Goal: Task Accomplishment & Management: Manage account settings

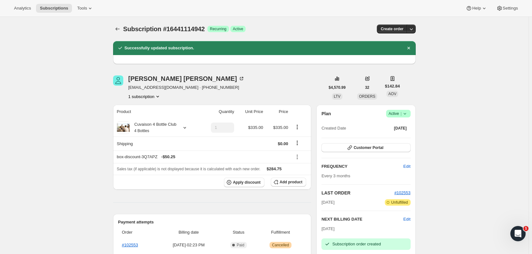
click at [119, 28] on icon "Subscriptions" at bounding box center [117, 29] width 6 height 6
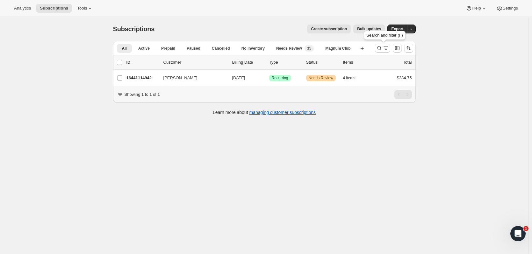
click at [382, 46] on icon "Search and filter results" at bounding box center [379, 48] width 6 height 6
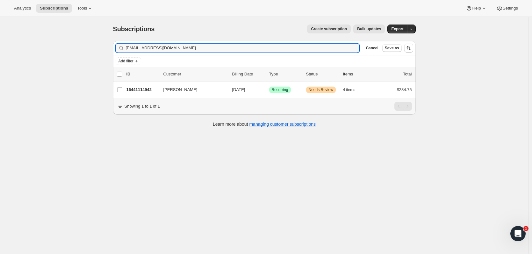
drag, startPoint x: 164, startPoint y: 49, endPoint x: 66, endPoint y: 48, distance: 98.4
click at [53, 49] on div "Subscriptions. This page is ready Subscriptions Create subscription Bulk update…" at bounding box center [264, 144] width 528 height 254
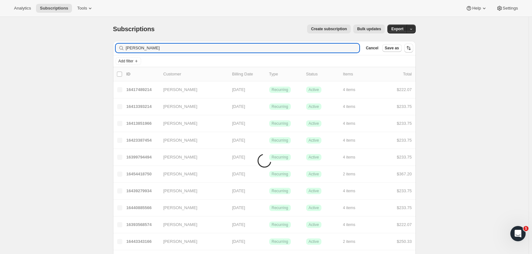
type input "mixon"
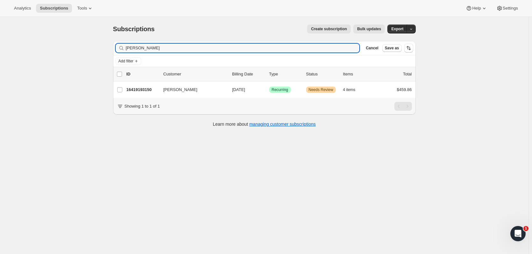
click at [151, 89] on p "16419193150" at bounding box center [142, 90] width 32 height 6
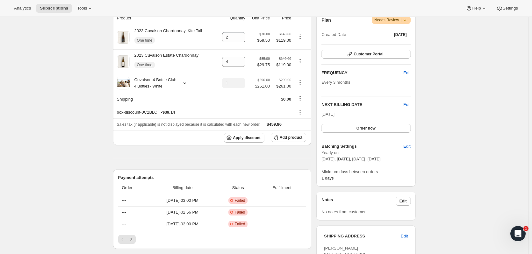
scroll to position [88, 0]
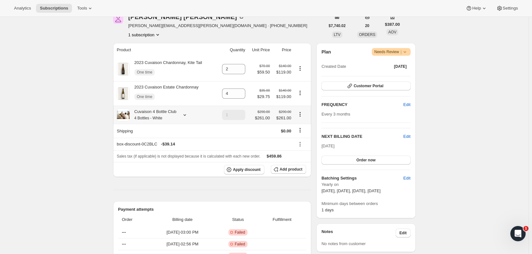
click at [182, 116] on icon at bounding box center [184, 115] width 6 height 6
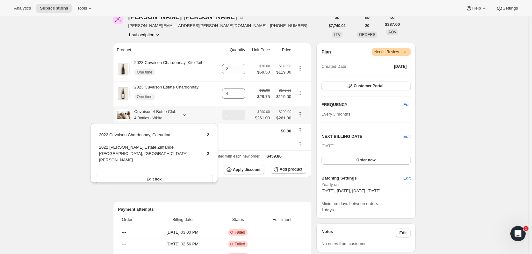
click at [182, 116] on icon at bounding box center [184, 115] width 6 height 6
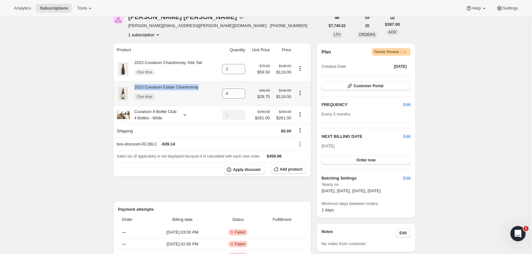
drag, startPoint x: 202, startPoint y: 89, endPoint x: 137, endPoint y: 86, distance: 65.0
click at [137, 86] on div "2023 Cuvaison Estate Chardonnay One time" at bounding box center [166, 93] width 98 height 19
copy div "2023 Cuvaison Estate Chardonnay"
click at [301, 94] on icon "Product actions" at bounding box center [300, 93] width 6 height 6
click at [300, 106] on span "Remove" at bounding box center [297, 105] width 15 height 5
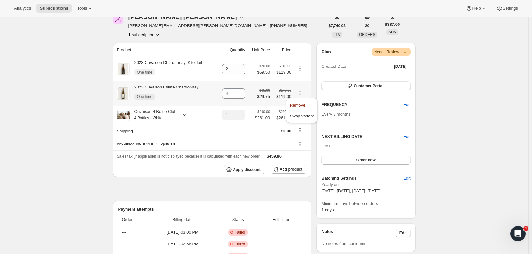
type input "0"
click at [286, 172] on span "Add product" at bounding box center [291, 169] width 23 height 5
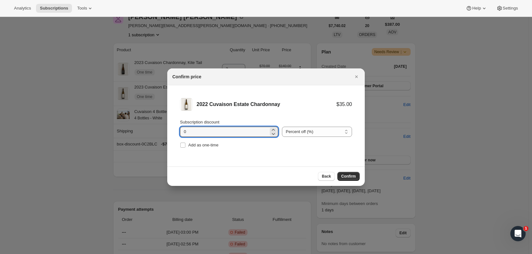
drag, startPoint x: 213, startPoint y: 133, endPoint x: 154, endPoint y: 130, distance: 59.0
type input "15"
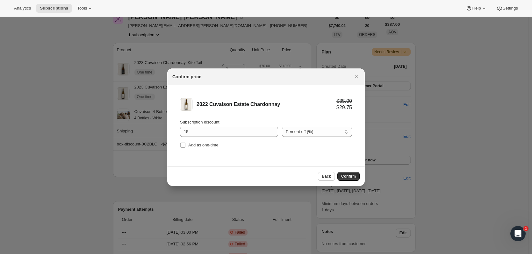
click at [213, 145] on span "Add as one-time" at bounding box center [203, 145] width 30 height 5
click at [185, 145] on input "Add as one-time" at bounding box center [182, 145] width 5 height 5
checkbox input "true"
click at [340, 177] on button "Confirm" at bounding box center [348, 176] width 22 height 9
type input "4"
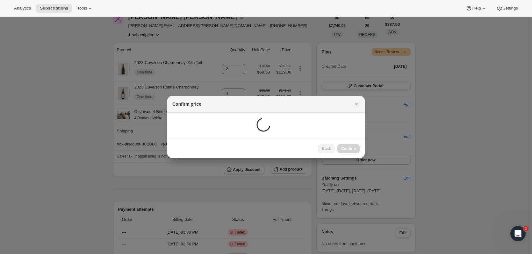
scroll to position [34, 0]
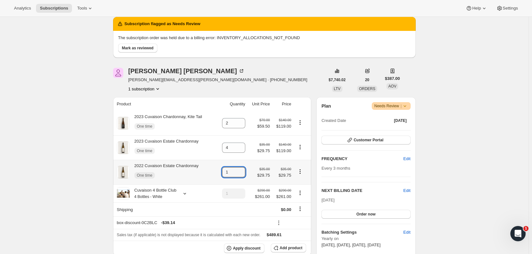
click at [244, 168] on icon at bounding box center [240, 170] width 6 height 6
click at [242, 174] on icon at bounding box center [240, 175] width 3 height 2
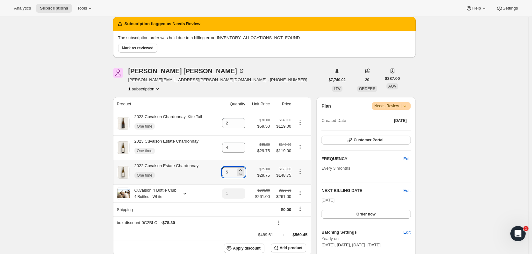
type input "4"
click at [302, 148] on icon "Product actions" at bounding box center [300, 147] width 6 height 6
click at [300, 160] on span "Remove" at bounding box center [297, 159] width 15 height 5
type input "0"
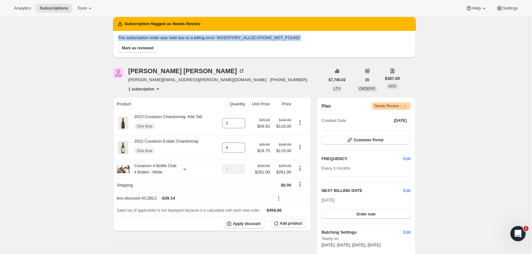
drag, startPoint x: 531, startPoint y: 17, endPoint x: 535, endPoint y: 58, distance: 40.6
click at [531, 58] on html "Analytics Subscriptions Tools Help Settings Skip to content Subscription #16419…" at bounding box center [266, 93] width 532 height 254
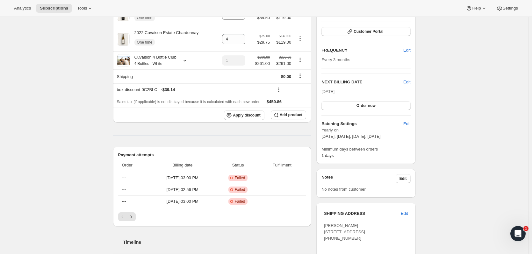
scroll to position [151, 0]
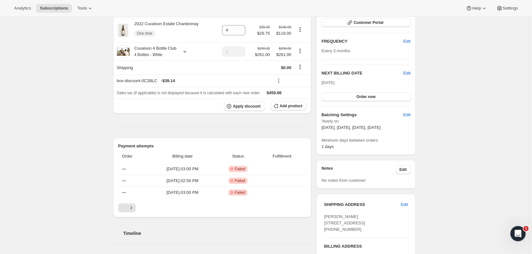
click at [335, 92] on div "Nov 1, 2025 Order now" at bounding box center [365, 91] width 89 height 22
click at [333, 96] on button "Order now" at bounding box center [365, 96] width 89 height 9
click at [334, 97] on button "Click to confirm" at bounding box center [365, 96] width 89 height 9
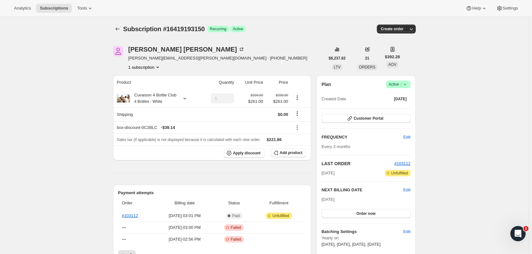
click at [118, 29] on icon "Subscriptions" at bounding box center [117, 29] width 6 height 6
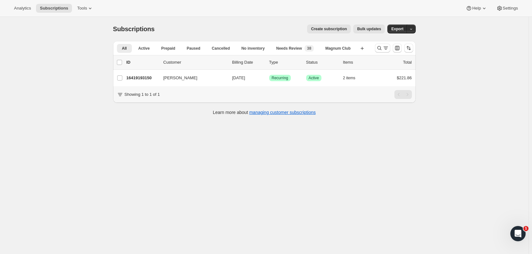
click at [379, 50] on icon "Search and filter results" at bounding box center [379, 48] width 6 height 6
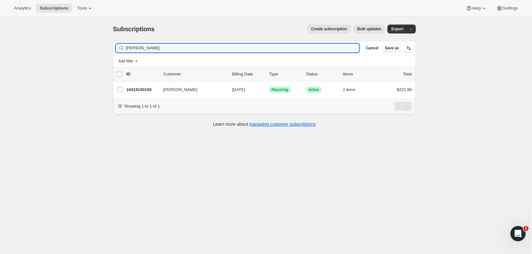
drag, startPoint x: 127, startPoint y: 47, endPoint x: 58, endPoint y: 25, distance: 72.5
click at [47, 44] on div "Subscriptions. This page is ready Subscriptions Create subscription Bulk update…" at bounding box center [264, 144] width 528 height 254
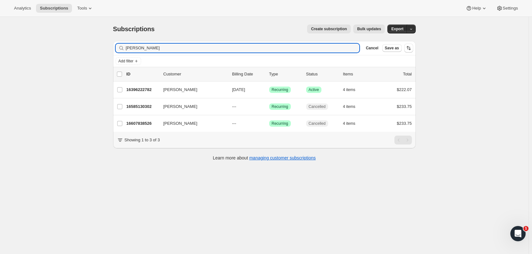
type input "[PERSON_NAME]"
click at [155, 93] on div "16396222782 Catherine Garvey 11/01/2025 Success Recurring Success Active 4 item…" at bounding box center [268, 89] width 285 height 9
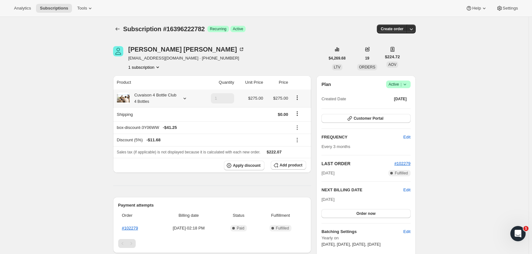
click at [187, 101] on icon at bounding box center [184, 98] width 6 height 6
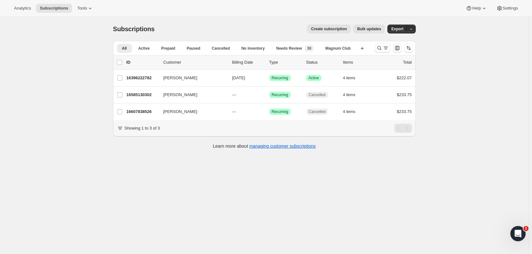
click at [381, 45] on button "Search and filter results" at bounding box center [382, 48] width 15 height 9
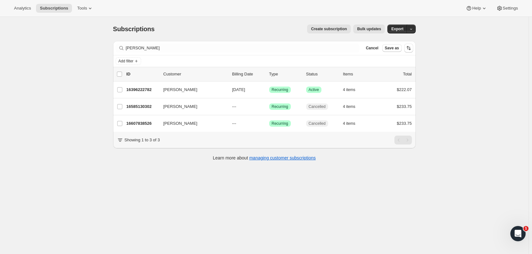
drag, startPoint x: 163, startPoint y: 53, endPoint x: 79, endPoint y: 49, distance: 83.8
click at [79, 49] on div "Subscriptions. This page is ready Subscriptions Create subscription Bulk update…" at bounding box center [264, 144] width 528 height 254
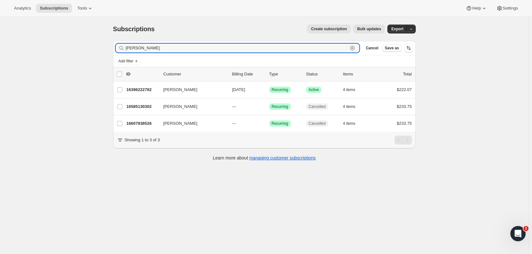
click at [139, 51] on input "[PERSON_NAME]" at bounding box center [237, 48] width 222 height 9
click at [141, 49] on input "[PERSON_NAME]" at bounding box center [237, 48] width 222 height 9
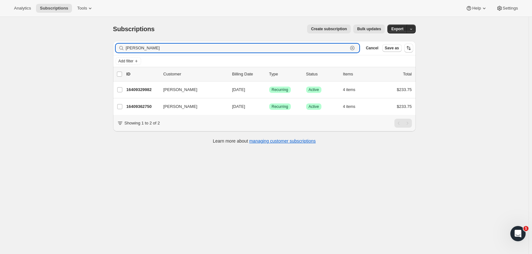
type input "[PERSON_NAME]"
click at [138, 89] on p "16409329982" at bounding box center [142, 90] width 32 height 6
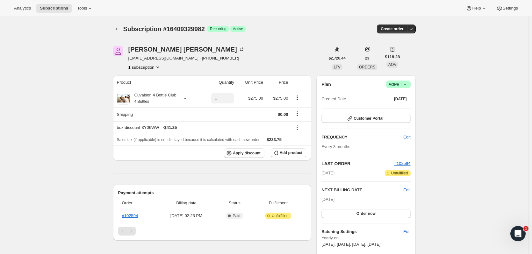
click at [121, 26] on button "Subscriptions" at bounding box center [117, 29] width 9 height 9
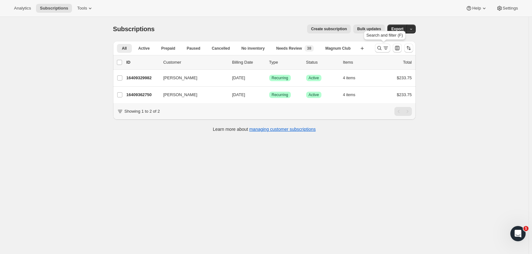
click at [379, 48] on icon "Search and filter results" at bounding box center [379, 48] width 6 height 6
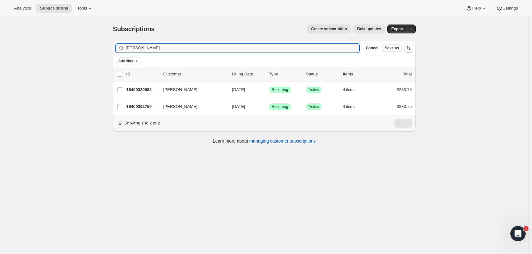
drag, startPoint x: 178, startPoint y: 49, endPoint x: -66, endPoint y: 52, distance: 243.9
click at [0, 52] on html "Analytics Subscriptions Tools Help Settings Skip to content Subscriptions. This…" at bounding box center [266, 127] width 532 height 254
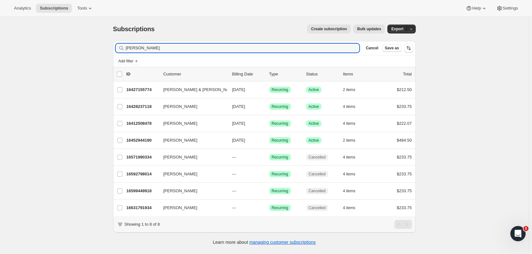
type input "[PERSON_NAME]"
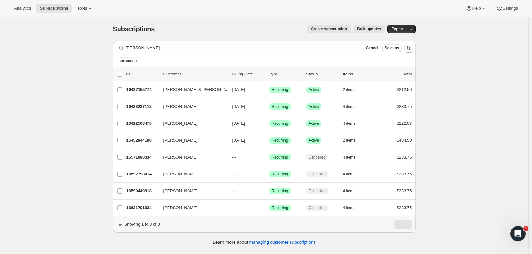
click at [140, 141] on p "16452944190" at bounding box center [142, 140] width 32 height 6
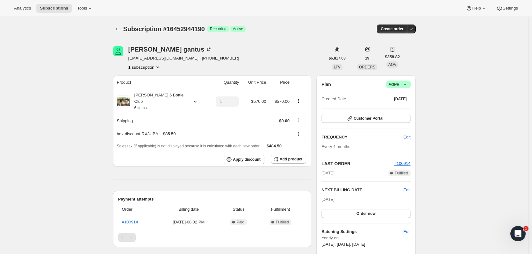
scroll to position [222, 0]
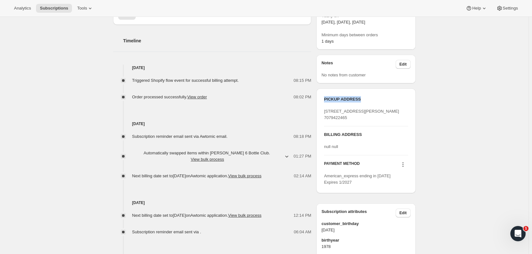
drag, startPoint x: 531, startPoint y: 88, endPoint x: 531, endPoint y: 81, distance: 6.7
click at [529, 81] on main "Subscription #16452944190. This page is ready Subscription #16452944190 Success…" at bounding box center [264, 68] width 529 height 546
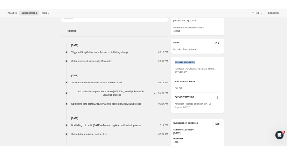
scroll to position [0, 0]
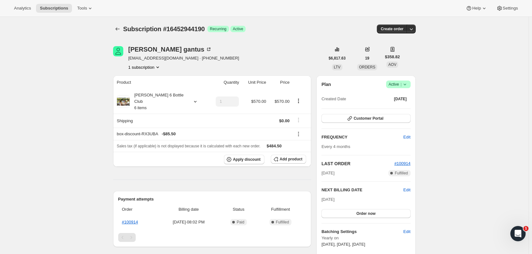
click at [119, 24] on div "Subscription #16452944190. This page is ready Subscription #16452944190 Success…" at bounding box center [264, 29] width 302 height 24
click at [119, 25] on button "Subscriptions" at bounding box center [117, 29] width 9 height 9
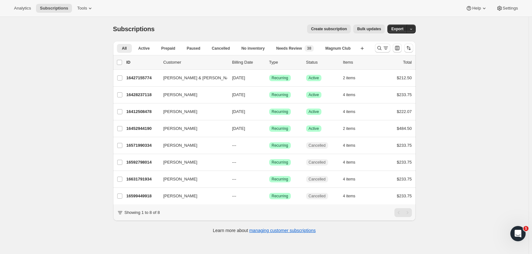
click at [381, 49] on icon "Search and filter results" at bounding box center [379, 48] width 6 height 6
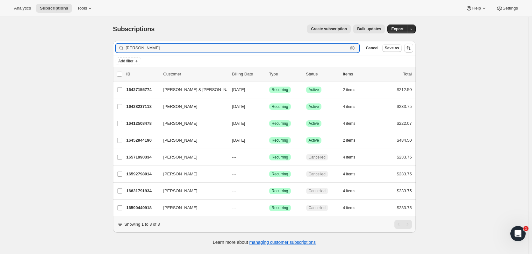
drag, startPoint x: 203, startPoint y: 50, endPoint x: 64, endPoint y: 48, distance: 138.5
click at [63, 49] on div "Subscriptions. This page is ready Subscriptions Create subscription Bulk update…" at bounding box center [264, 144] width 528 height 254
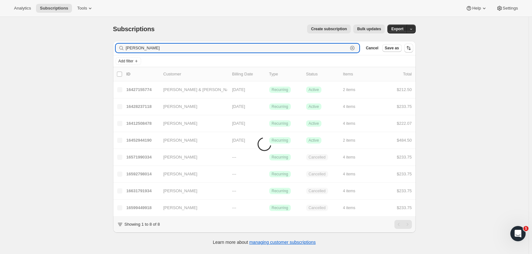
type input "[PERSON_NAME]"
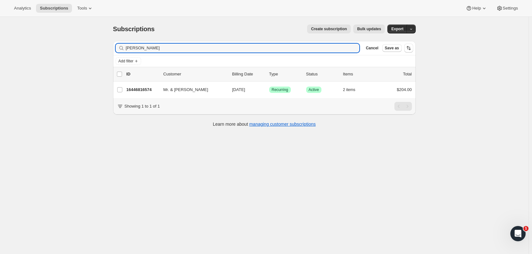
click at [138, 91] on p "16446816574" at bounding box center [142, 90] width 32 height 6
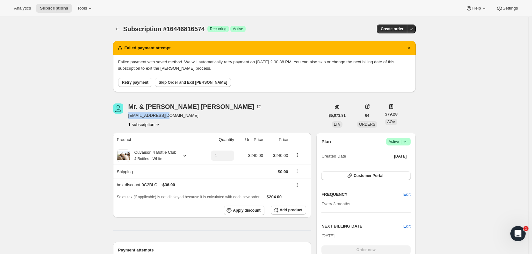
drag, startPoint x: 172, startPoint y: 115, endPoint x: 130, endPoint y: 114, distance: 42.4
click at [130, 114] on span "[EMAIL_ADDRESS][DOMAIN_NAME]" at bounding box center [195, 115] width 134 height 6
copy span "[EMAIL_ADDRESS][DOMAIN_NAME]"
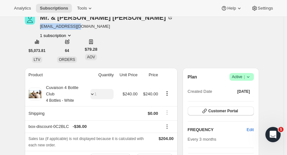
scroll to position [89, 0]
